Goal: Navigation & Orientation: Understand site structure

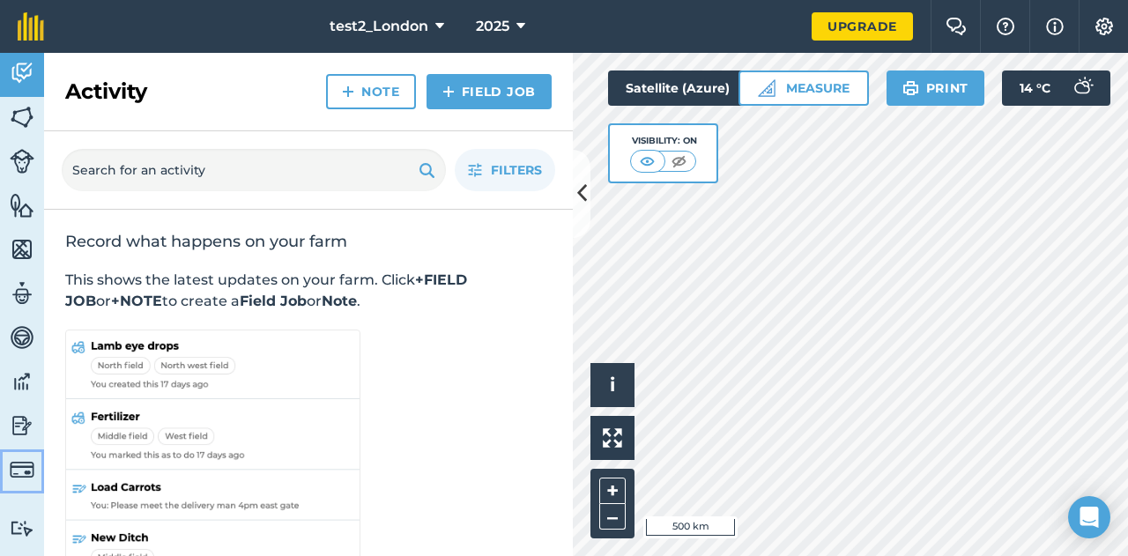
click at [12, 464] on img at bounding box center [22, 469] width 25 height 25
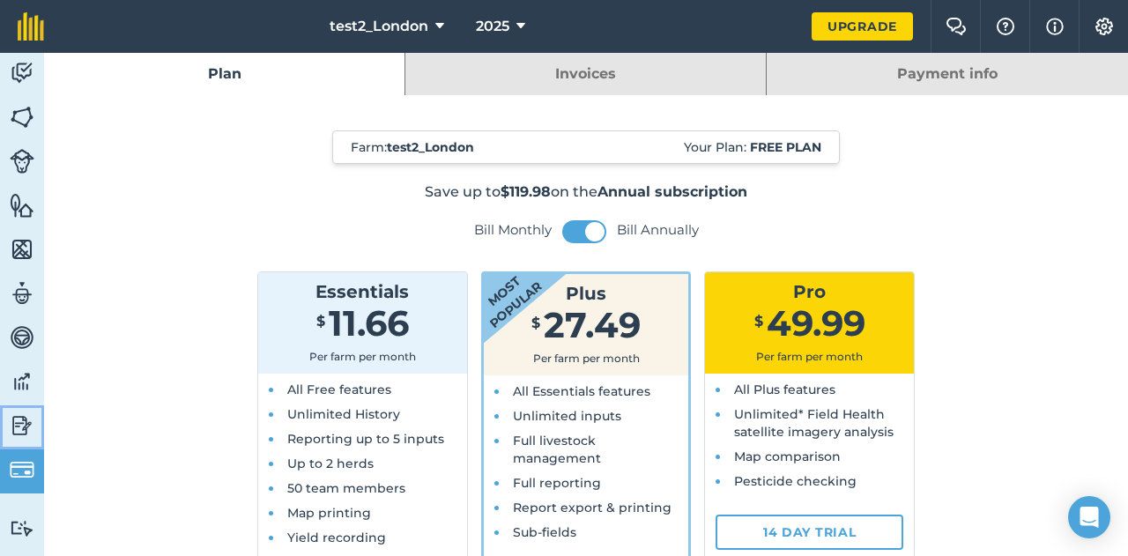
click at [19, 421] on img at bounding box center [22, 425] width 25 height 26
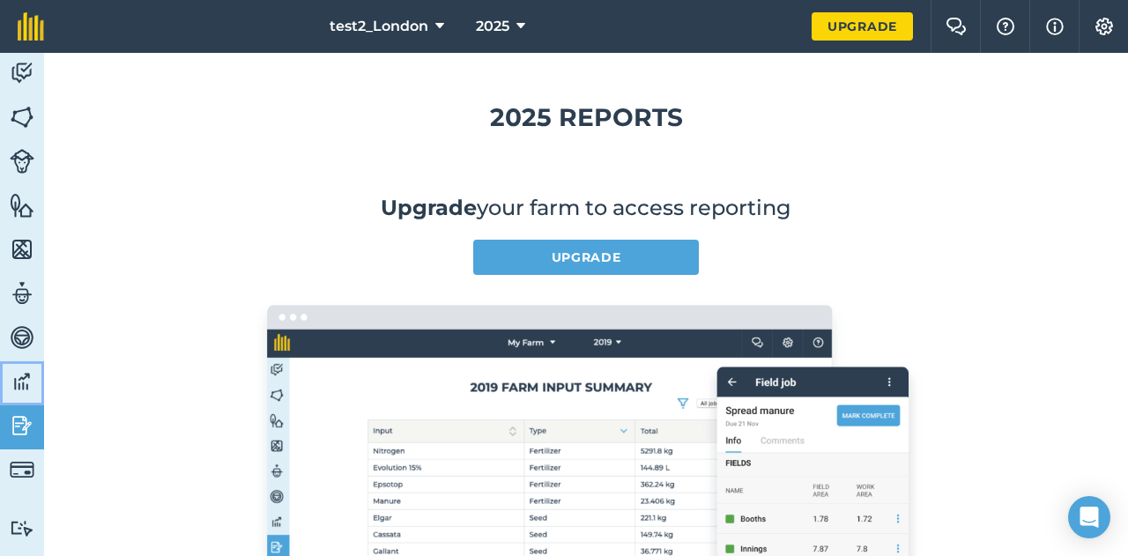
click at [21, 385] on img at bounding box center [22, 381] width 25 height 26
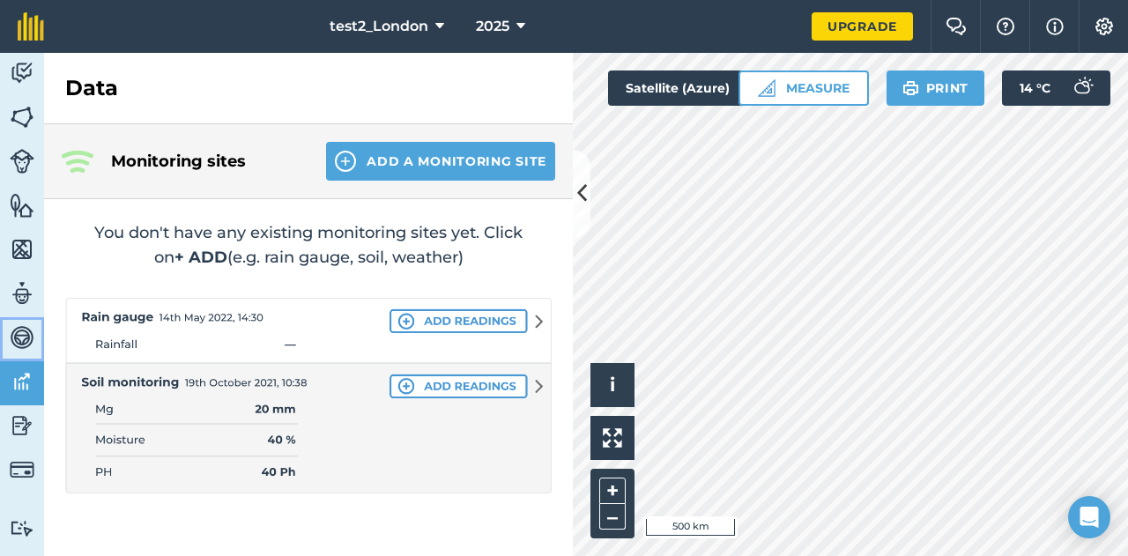
click at [19, 335] on img at bounding box center [22, 337] width 25 height 26
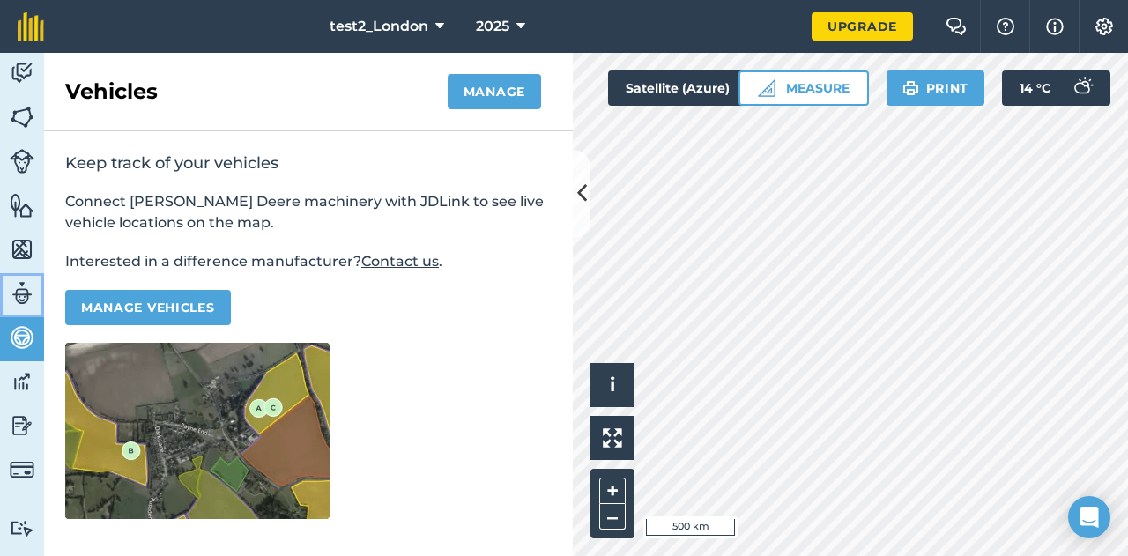
click at [17, 290] on img at bounding box center [22, 293] width 25 height 26
select select "MEMBER"
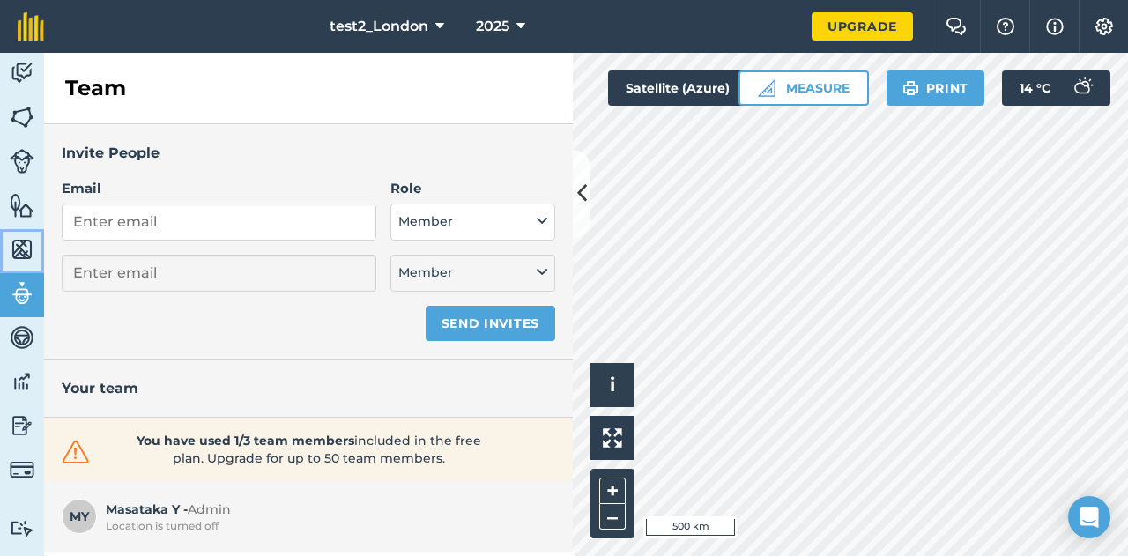
click at [19, 249] on img at bounding box center [22, 249] width 25 height 26
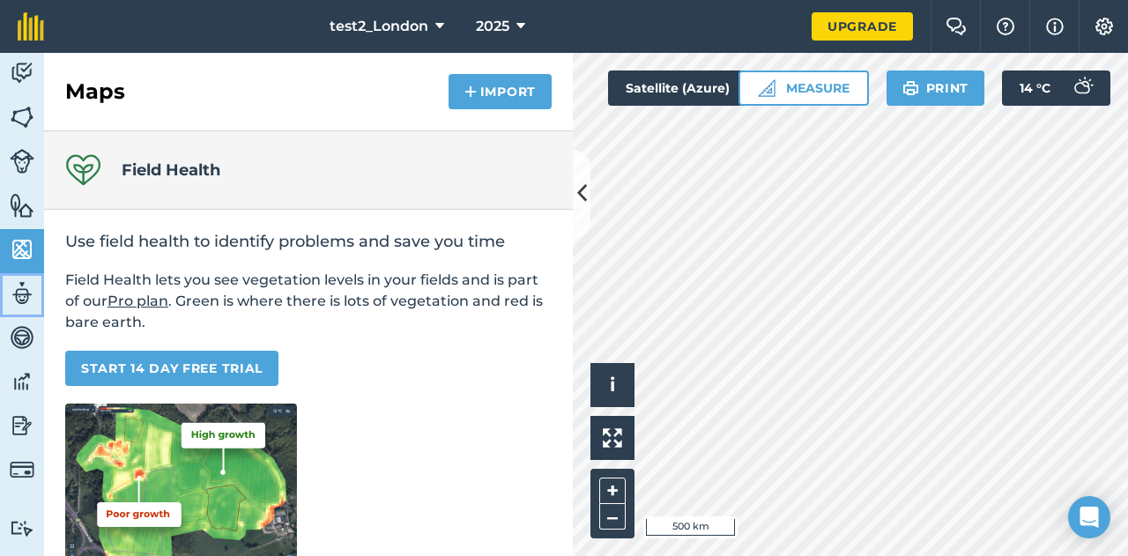
click at [19, 278] on link "Team" at bounding box center [22, 295] width 44 height 44
select select "MEMBER"
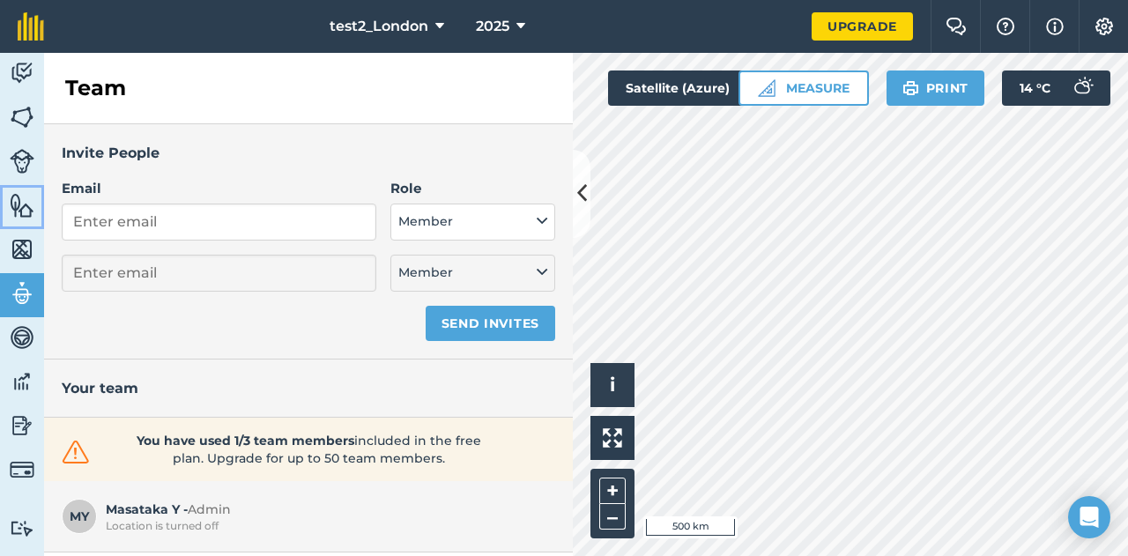
click at [25, 224] on link "Features" at bounding box center [22, 207] width 44 height 44
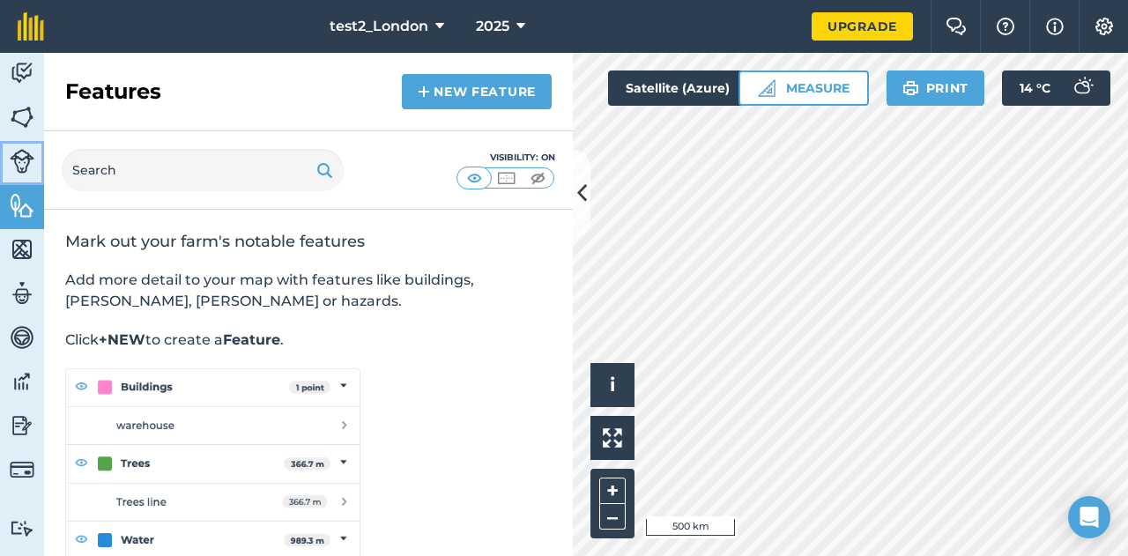
click at [12, 142] on link "Livestock" at bounding box center [22, 163] width 44 height 44
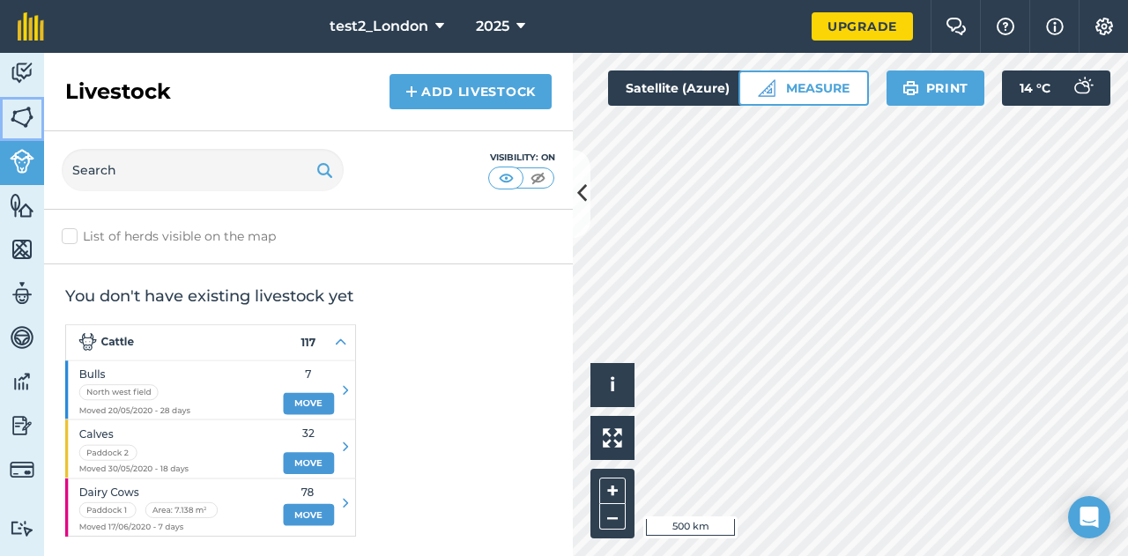
click at [13, 99] on link "Fields" at bounding box center [22, 119] width 44 height 44
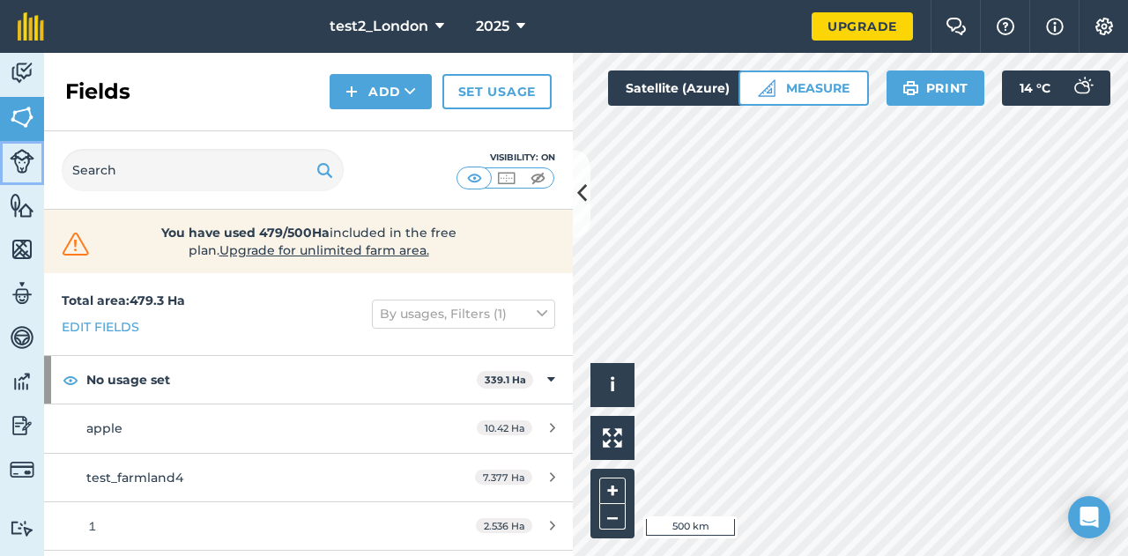
click at [31, 145] on link "Livestock" at bounding box center [22, 163] width 44 height 44
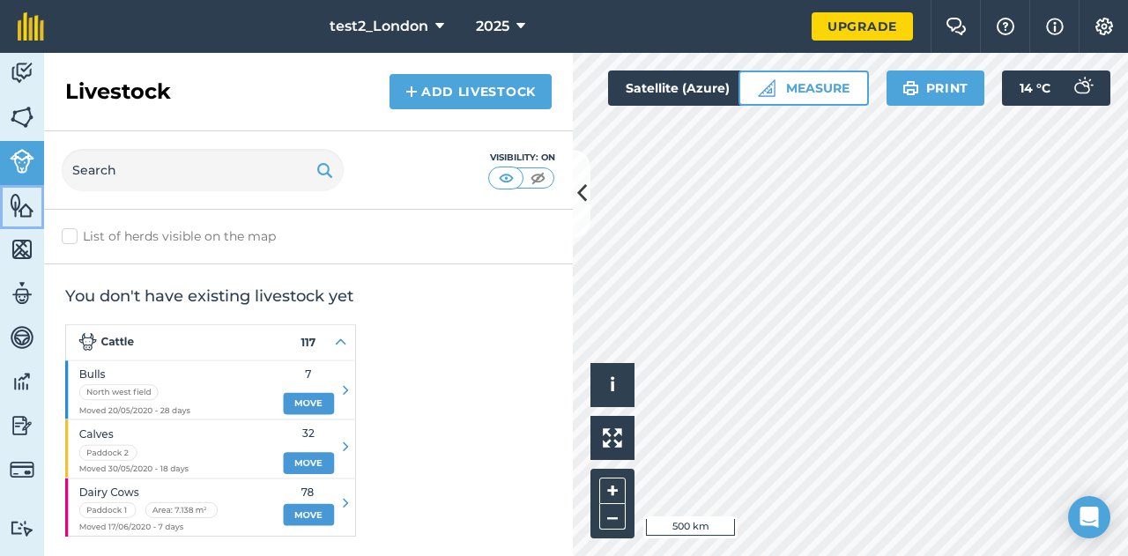
click at [26, 206] on img at bounding box center [22, 205] width 25 height 26
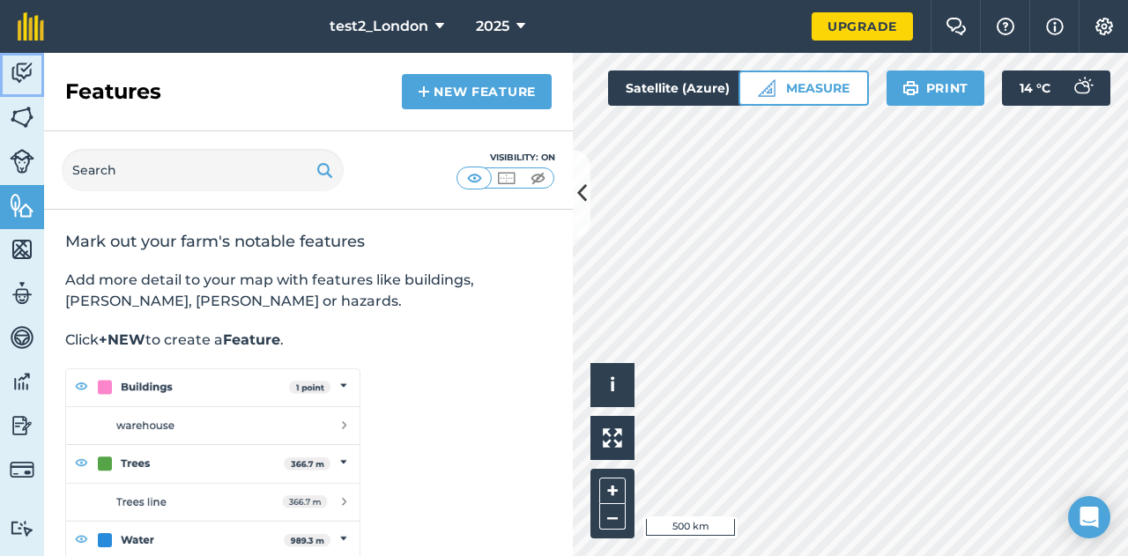
click at [22, 68] on img at bounding box center [22, 73] width 25 height 26
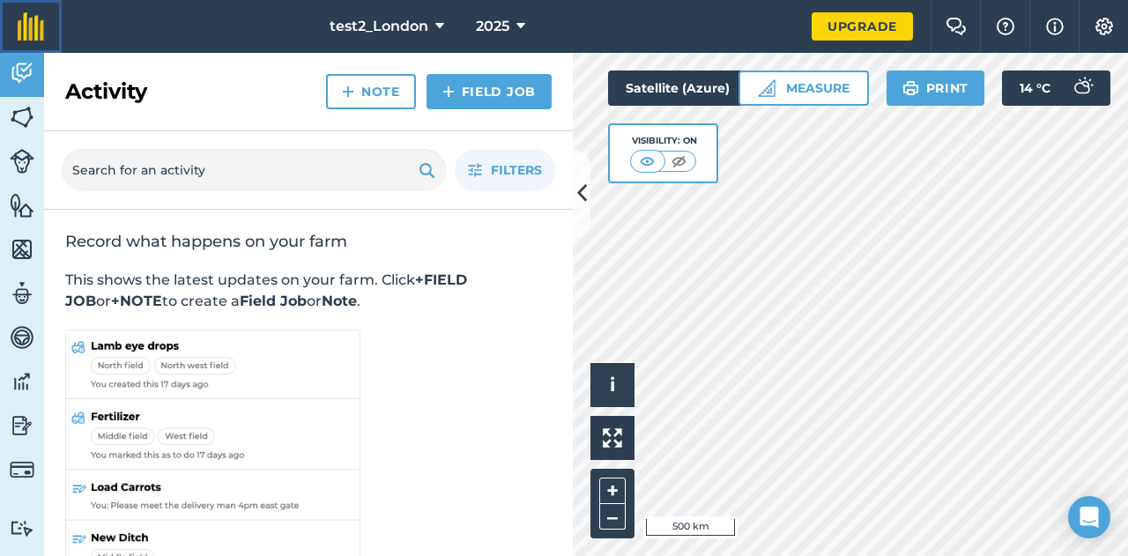
click at [51, 38] on link at bounding box center [31, 26] width 62 height 53
click at [952, 20] on img at bounding box center [956, 27] width 21 height 18
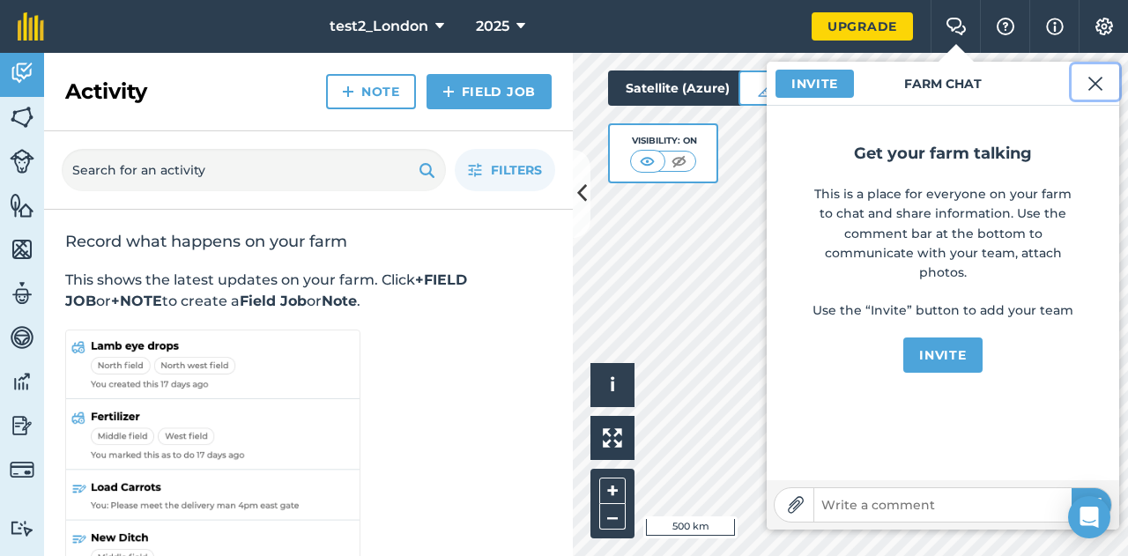
click at [1103, 84] on button at bounding box center [1096, 81] width 48 height 35
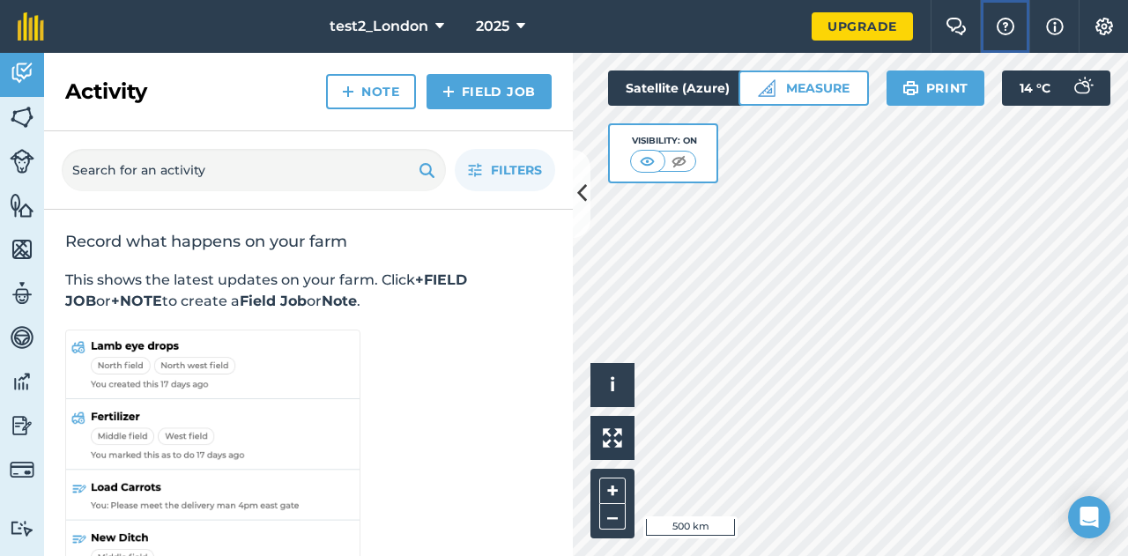
click at [992, 26] on button "Help" at bounding box center [1004, 26] width 49 height 53
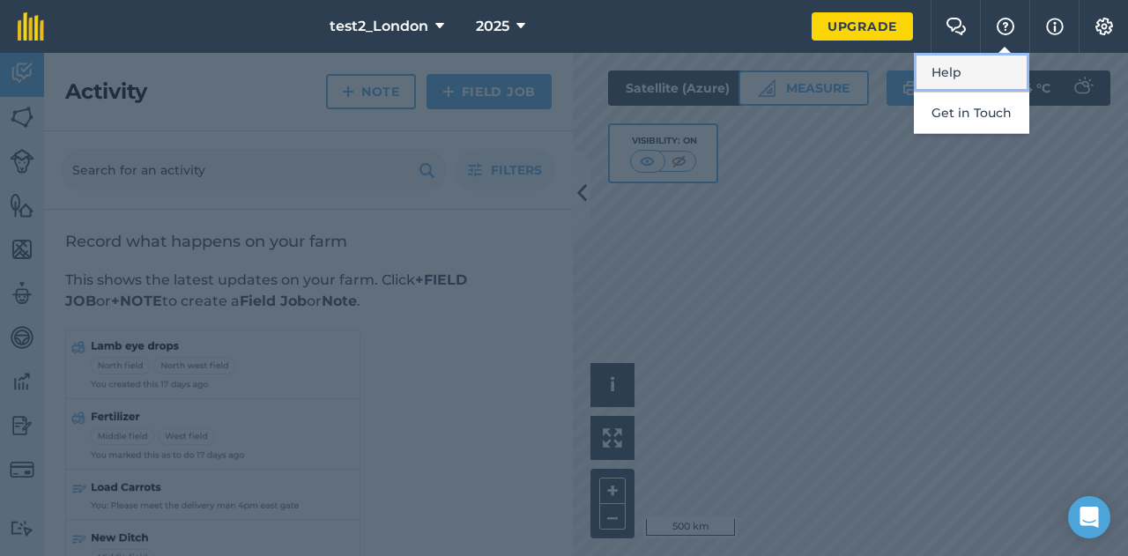
click at [973, 75] on link "Help" at bounding box center [971, 73] width 115 height 40
